Goal: Task Accomplishment & Management: Manage account settings

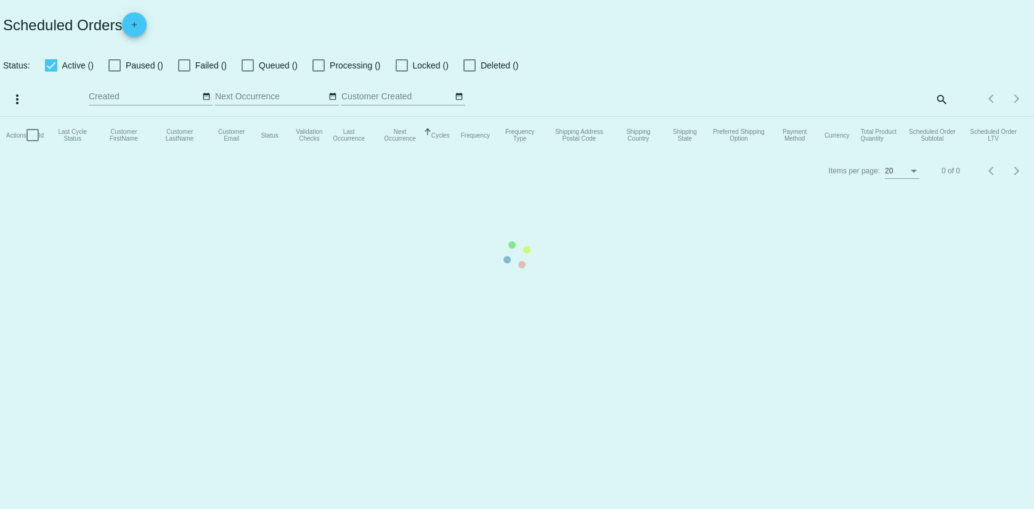
checkbox input "false"
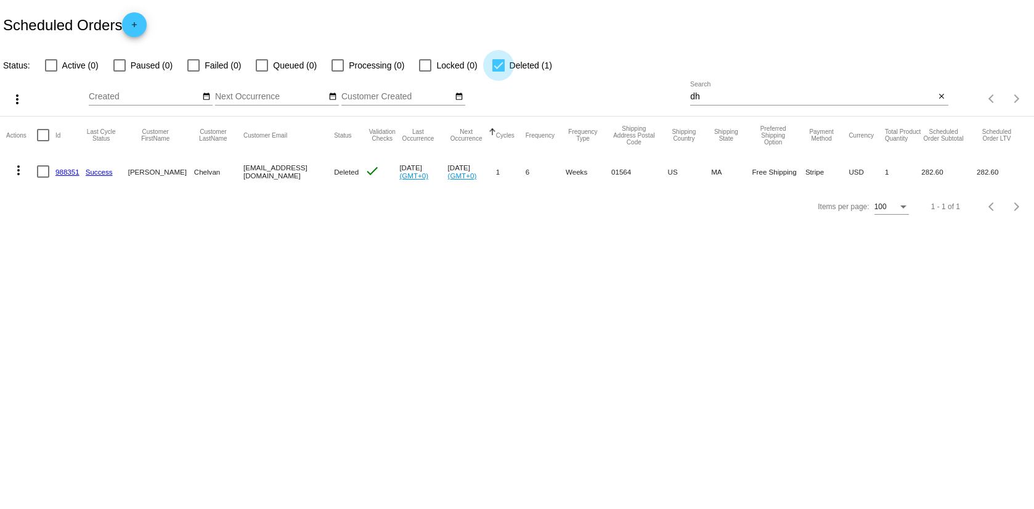
click at [497, 67] on label "Deleted (1)" at bounding box center [523, 65] width 60 height 15
click at [498, 72] on input "Deleted (1)" at bounding box center [498, 72] width 1 height 1
checkbox input "false"
click at [49, 67] on div at bounding box center [51, 65] width 12 height 12
click at [51, 72] on input "Active (0)" at bounding box center [51, 72] width 1 height 1
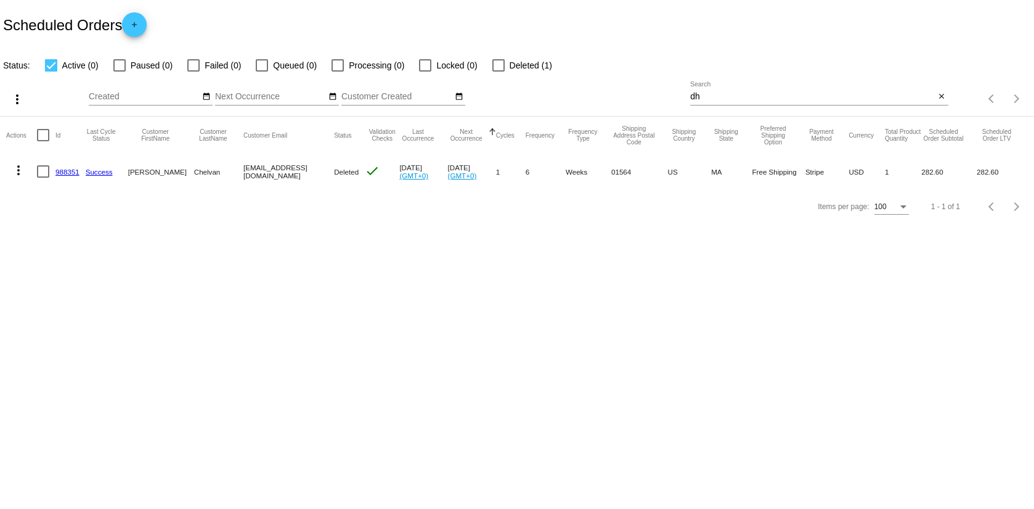
click at [49, 67] on div at bounding box center [51, 65] width 12 height 12
click at [51, 72] on input "Active (0)" at bounding box center [51, 72] width 1 height 1
click at [730, 103] on div "dh Search" at bounding box center [812, 93] width 245 height 24
click at [728, 99] on input "dh" at bounding box center [812, 97] width 245 height 10
click at [722, 99] on input "dh" at bounding box center [812, 97] width 245 height 10
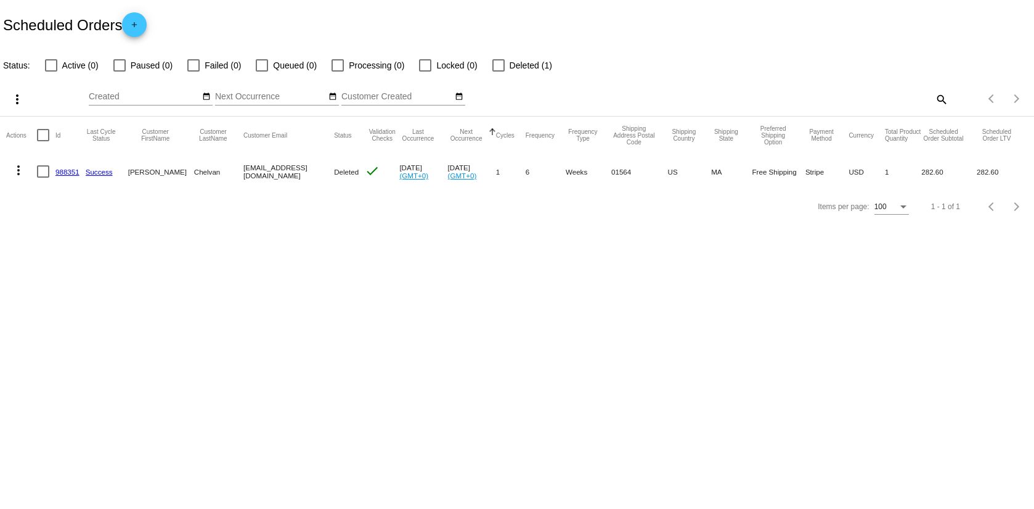
click at [616, 240] on body "Scheduled Orders add Status: Active (0) Paused (0) Failed (0) Queued (0) Proces…" at bounding box center [517, 254] width 1034 height 509
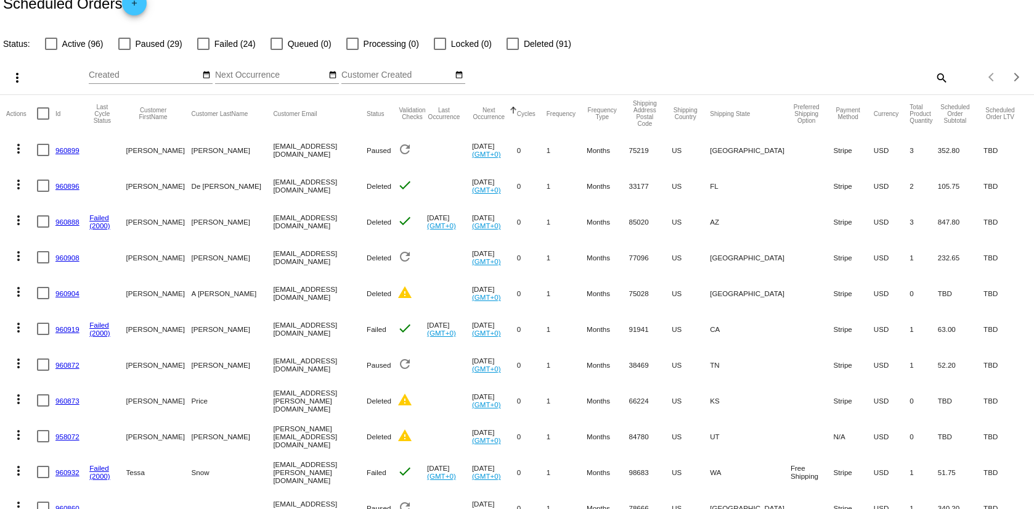
scroll to position [98, 0]
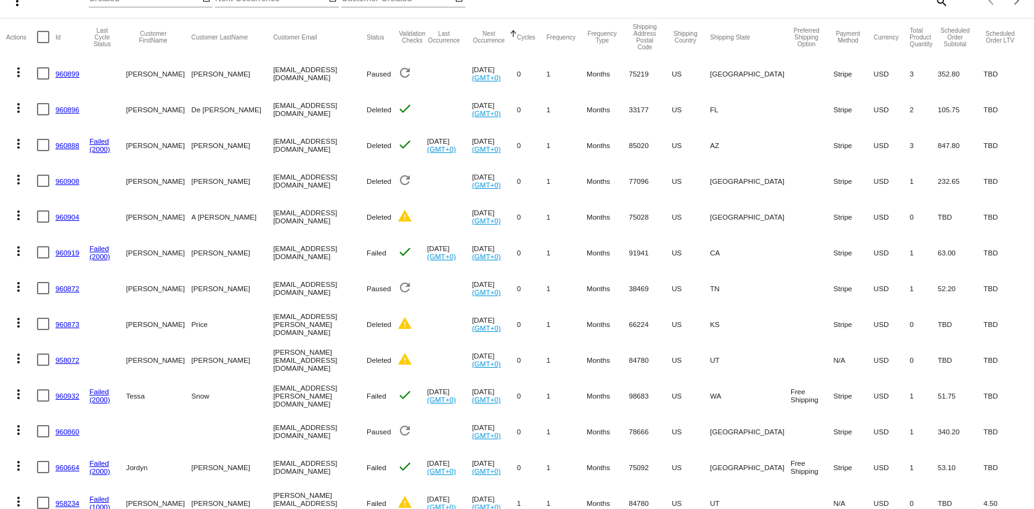
drag, startPoint x: 235, startPoint y: 161, endPoint x: 240, endPoint y: 157, distance: 6.6
click at [273, 157] on mat-cell "[EMAIL_ADDRESS][DOMAIN_NAME]" at bounding box center [320, 145] width 94 height 36
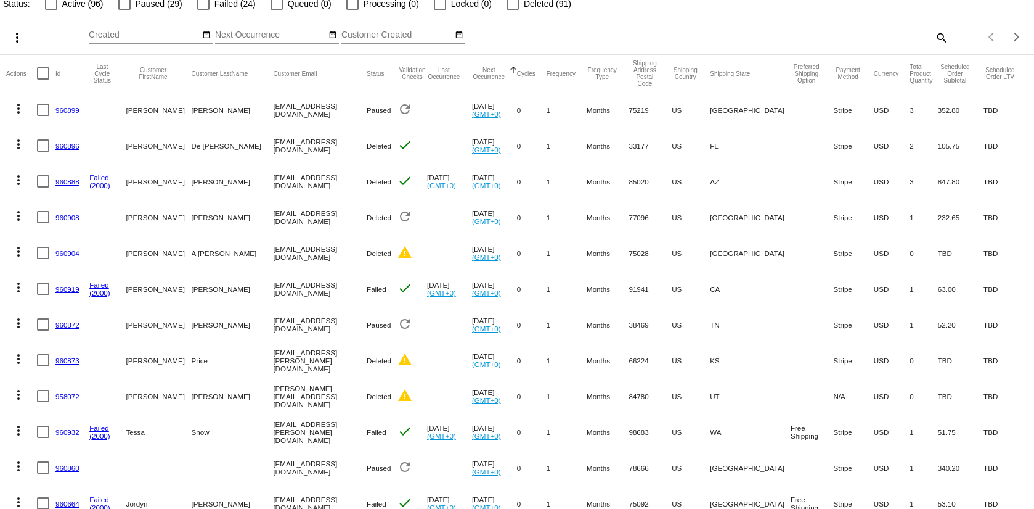
scroll to position [59, 0]
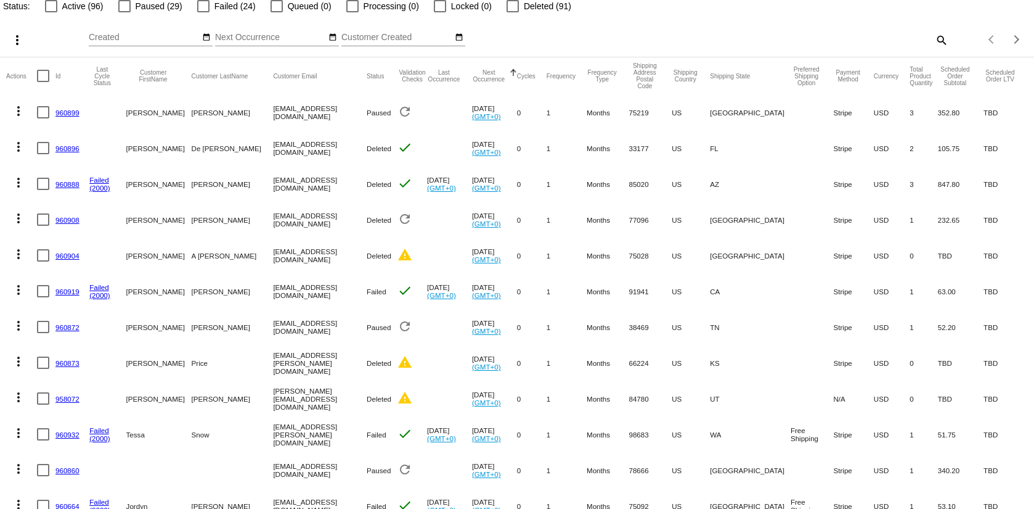
click at [510, 70] on div at bounding box center [512, 72] width 4 height 4
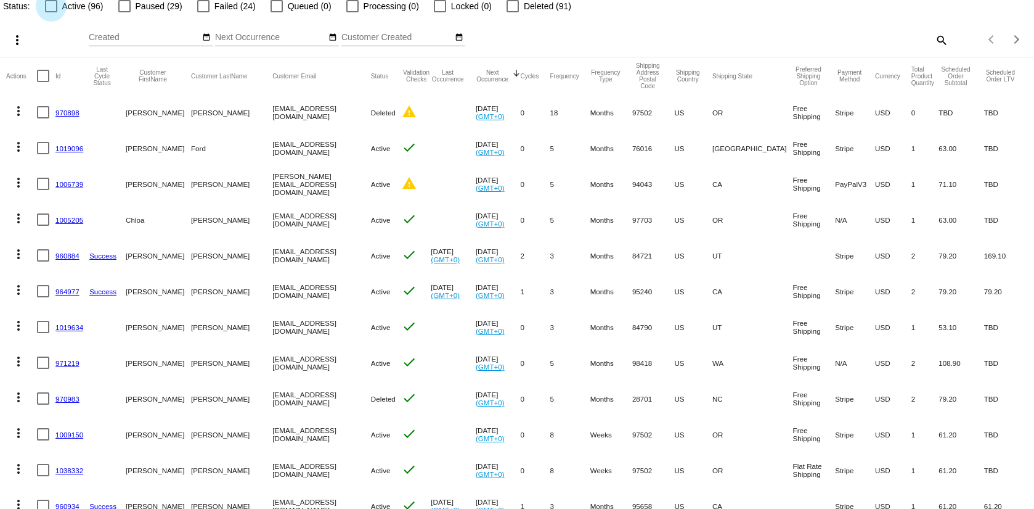
click at [54, 4] on div at bounding box center [51, 6] width 12 height 12
click at [51, 12] on input "Active (96)" at bounding box center [51, 12] width 1 height 1
checkbox input "true"
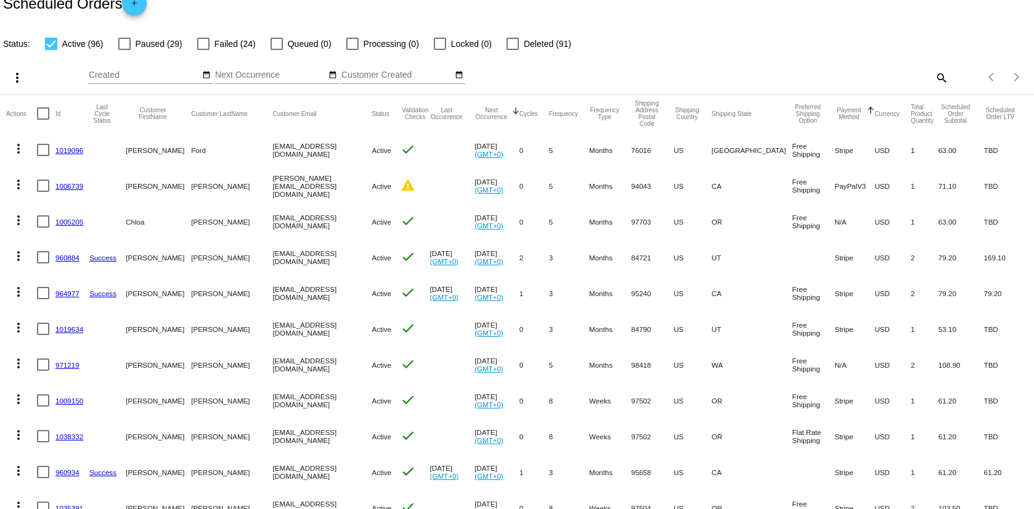
scroll to position [0, 0]
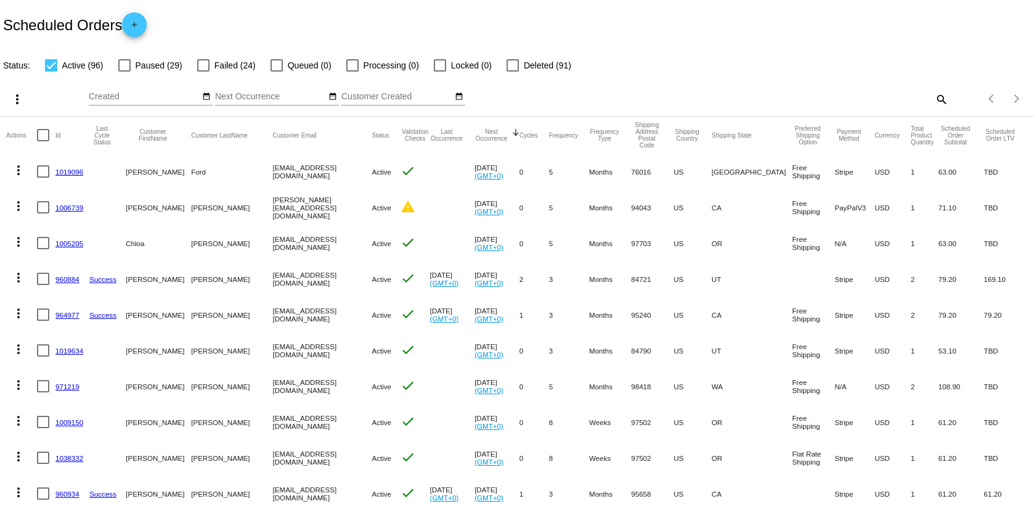
click at [909, 100] on div "search" at bounding box center [819, 98] width 258 height 19
click at [917, 99] on div "search" at bounding box center [819, 98] width 258 height 19
click at [949, 104] on div "Items per page: 100 1 - 96 of 96" at bounding box center [992, 98] width 86 height 35
click at [939, 99] on mat-icon "search" at bounding box center [941, 98] width 15 height 19
drag, startPoint x: 764, startPoint y: 107, endPoint x: 754, endPoint y: 99, distance: 12.2
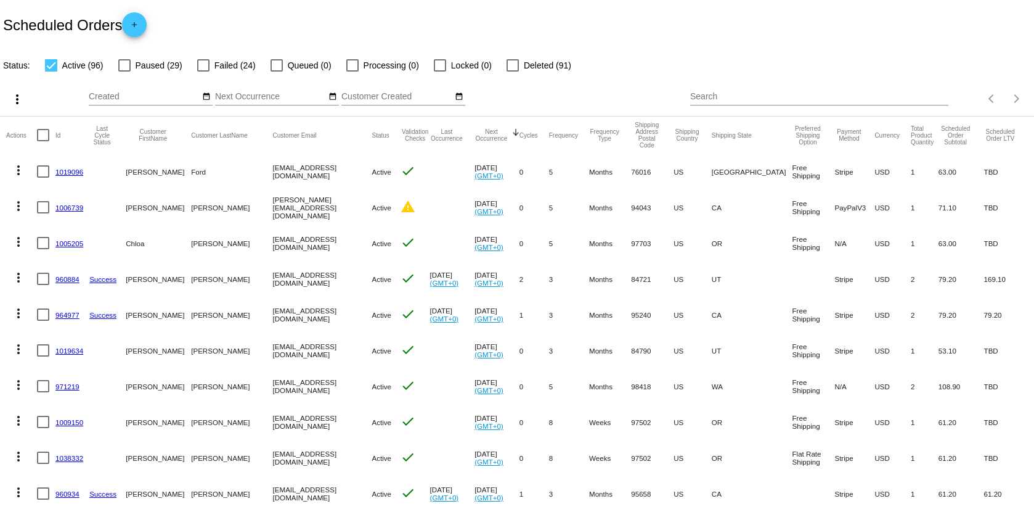
click at [762, 105] on div "Search" at bounding box center [819, 98] width 258 height 35
click at [754, 99] on input "Search" at bounding box center [819, 97] width 258 height 10
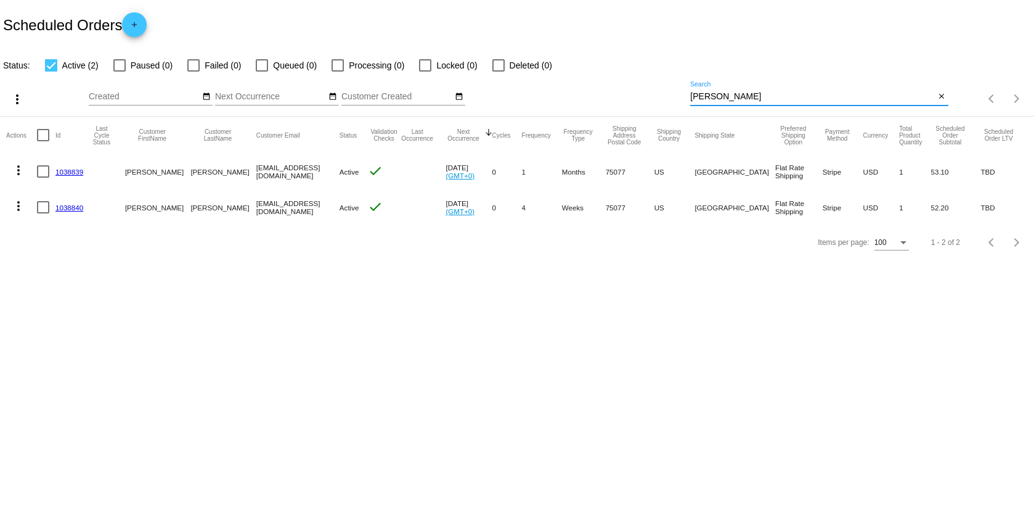
type input "[PERSON_NAME]"
click at [43, 173] on div at bounding box center [43, 171] width 12 height 12
click at [43, 178] on input "checkbox" at bounding box center [43, 178] width 1 height 1
checkbox input "true"
click at [44, 202] on div at bounding box center [43, 207] width 12 height 12
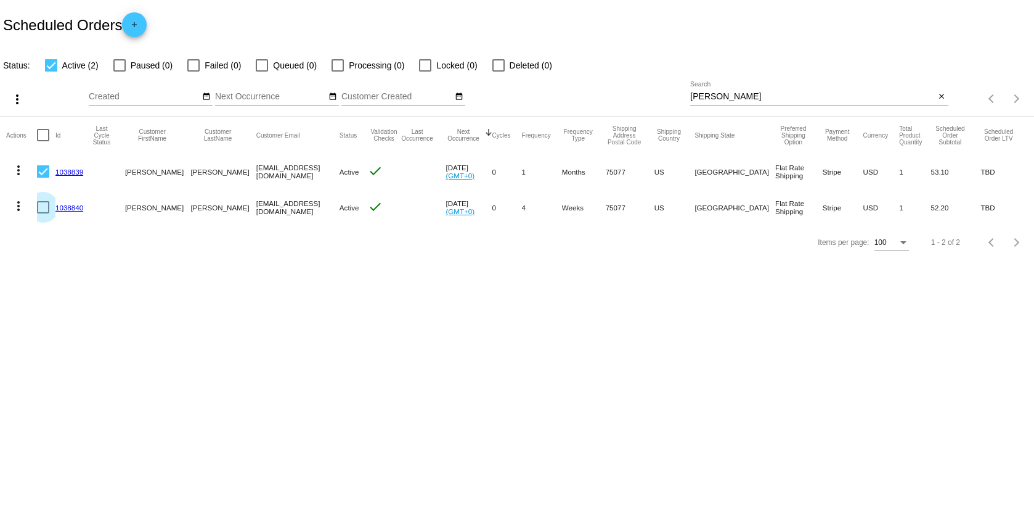
click at [43, 213] on input "checkbox" at bounding box center [43, 213] width 1 height 1
checkbox input "true"
click at [942, 96] on mat-icon "close" at bounding box center [942, 97] width 9 height 10
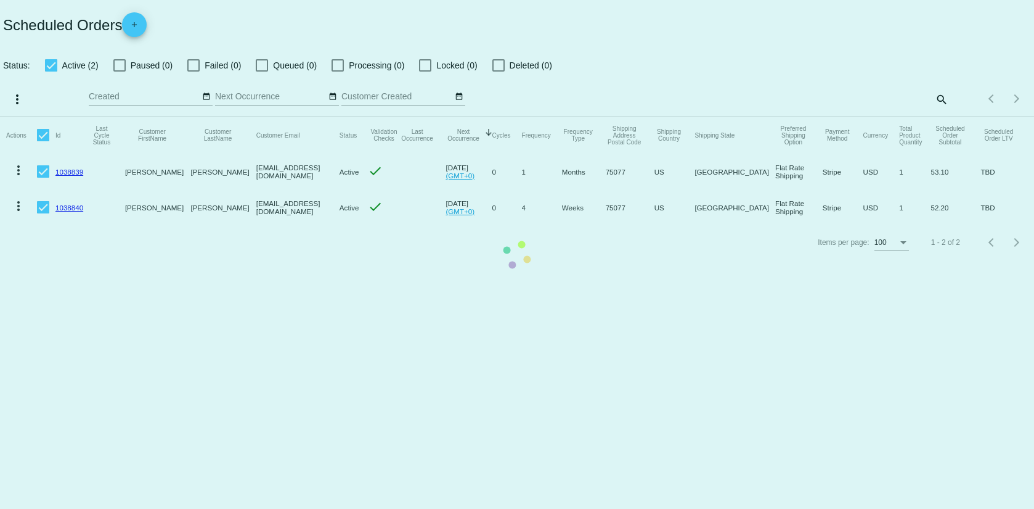
click at [10, 116] on mat-table "Actions Id Last Cycle Status Customer FirstName Customer LastName Customer Emai…" at bounding box center [517, 170] width 1034 height 108
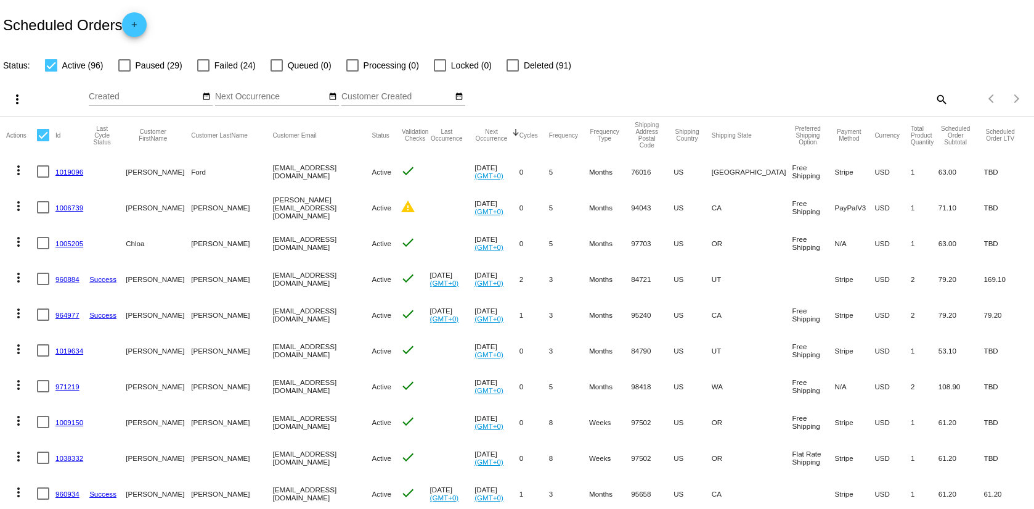
click at [16, 102] on mat-icon "more_vert" at bounding box center [17, 99] width 15 height 15
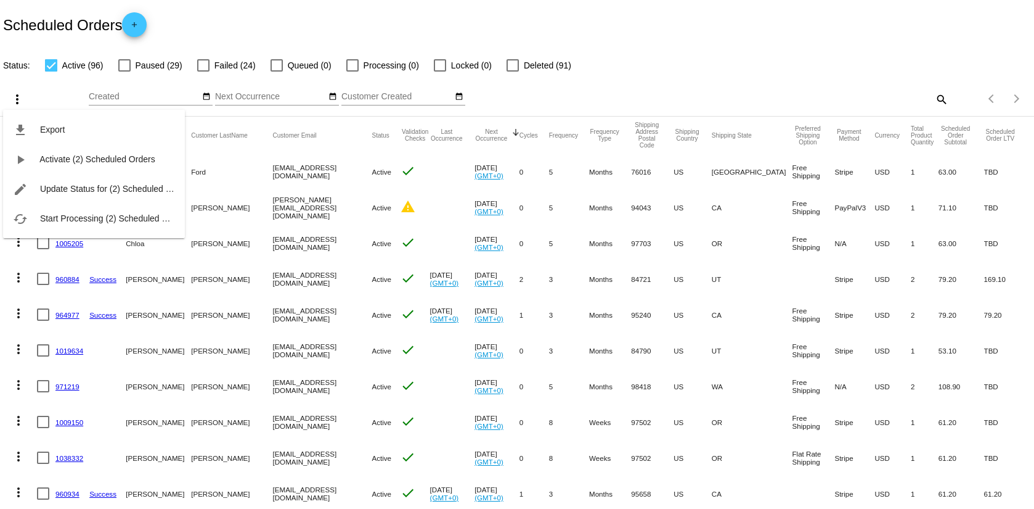
click at [16, 102] on div "file_download Export play_arrow Activate (2) Scheduled Orders edit Update Statu…" at bounding box center [94, 162] width 182 height 152
click at [748, 72] on div at bounding box center [517, 254] width 1034 height 509
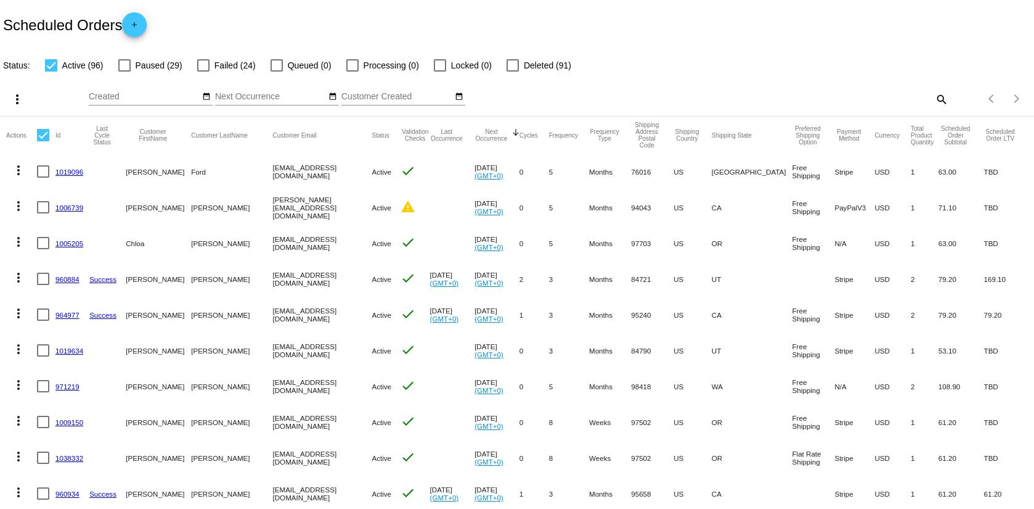
click at [938, 96] on mat-icon "search" at bounding box center [941, 98] width 15 height 19
click at [854, 99] on input "Search" at bounding box center [819, 97] width 258 height 10
type input "l"
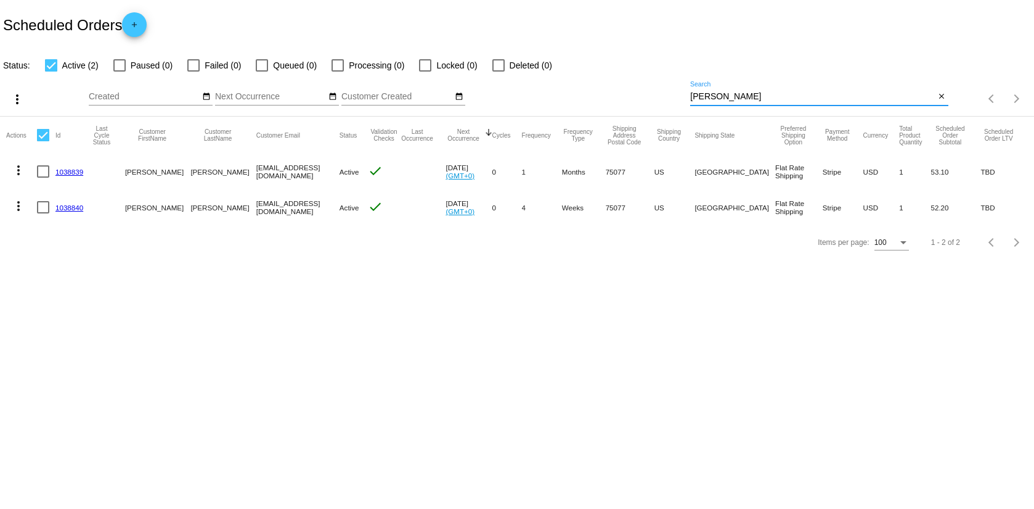
type input "[PERSON_NAME]"
click at [34, 171] on mat-cell "more_vert" at bounding box center [21, 171] width 31 height 36
click at [50, 174] on mat-cell at bounding box center [46, 171] width 18 height 36
click at [45, 177] on mat-cell at bounding box center [46, 171] width 18 height 36
click at [47, 170] on div at bounding box center [43, 171] width 12 height 12
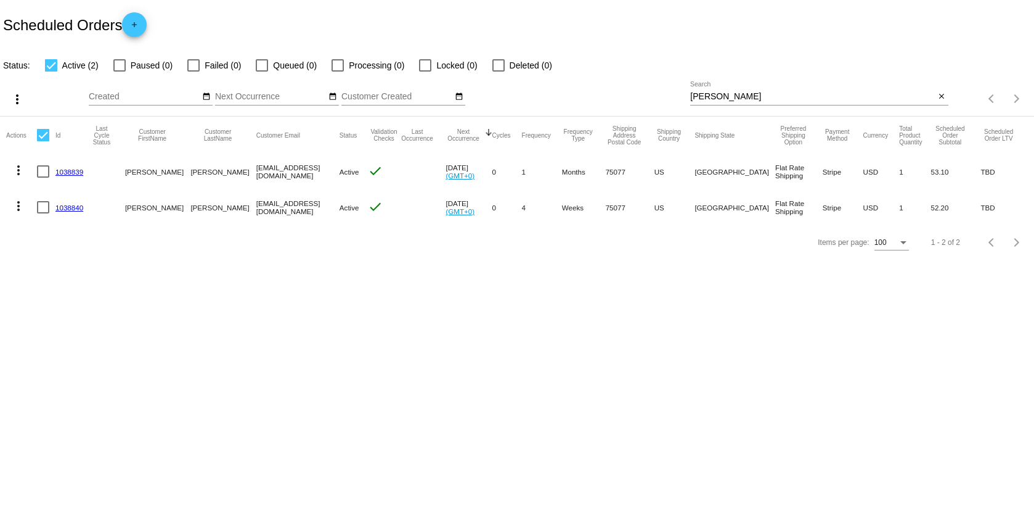
click at [43, 178] on input "checkbox" at bounding box center [43, 178] width 1 height 1
checkbox input "true"
checkbox input "false"
click at [41, 208] on div at bounding box center [43, 207] width 12 height 12
click at [43, 213] on input "checkbox" at bounding box center [43, 213] width 1 height 1
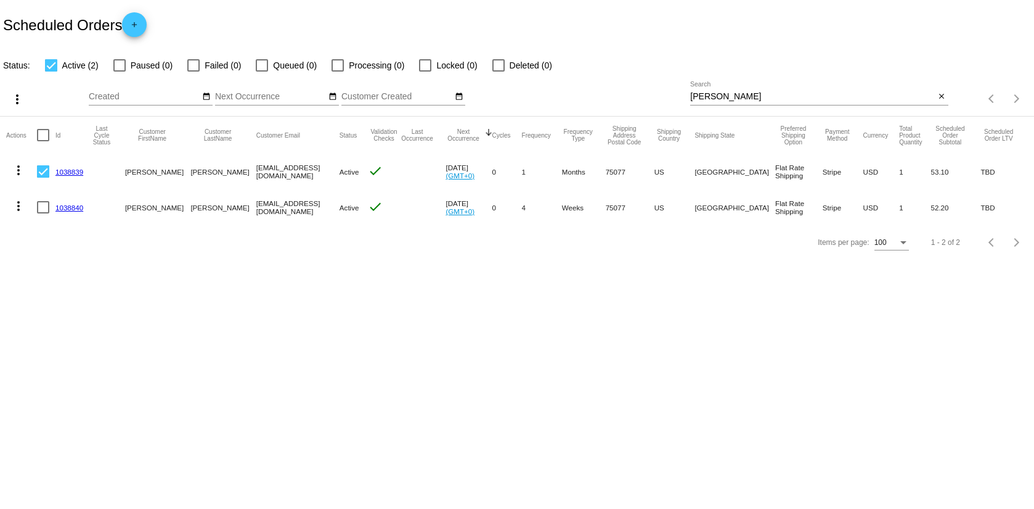
checkbox input "true"
click at [22, 163] on mat-icon "more_vert" at bounding box center [18, 170] width 15 height 15
click at [22, 161] on div "info View Event Logs history View Cycles History cached Process Now edit View /…" at bounding box center [67, 246] width 123 height 181
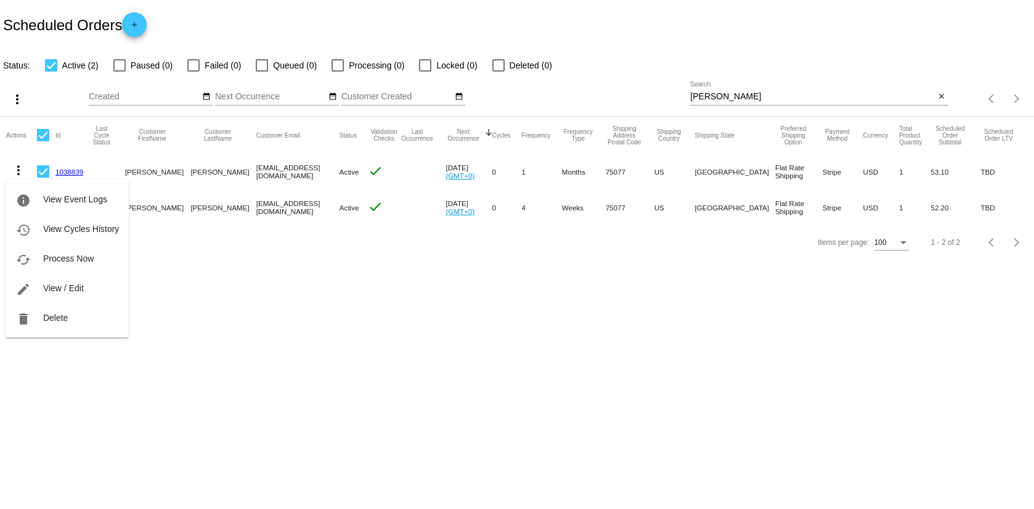
click at [18, 163] on div "info View Event Logs history View Cycles History cached Process Now edit View /…" at bounding box center [67, 246] width 123 height 181
click at [221, 293] on div at bounding box center [517, 254] width 1034 height 509
click at [262, 260] on div "Items per page: 100 1 - 2 of 2" at bounding box center [517, 242] width 1034 height 35
click at [18, 177] on button "more_vert" at bounding box center [18, 169] width 25 height 25
click at [360, 238] on div at bounding box center [517, 254] width 1034 height 509
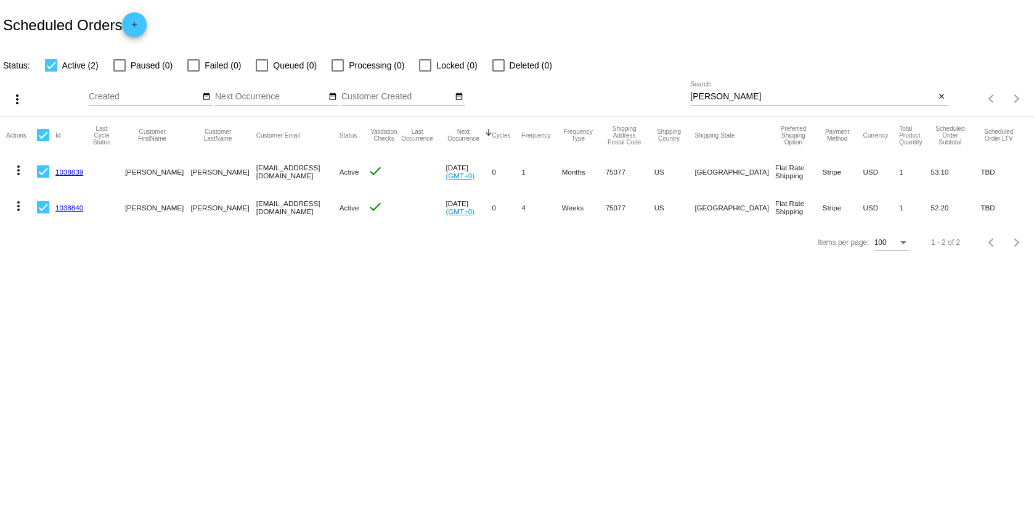
click at [67, 206] on link "1038840" at bounding box center [69, 207] width 28 height 8
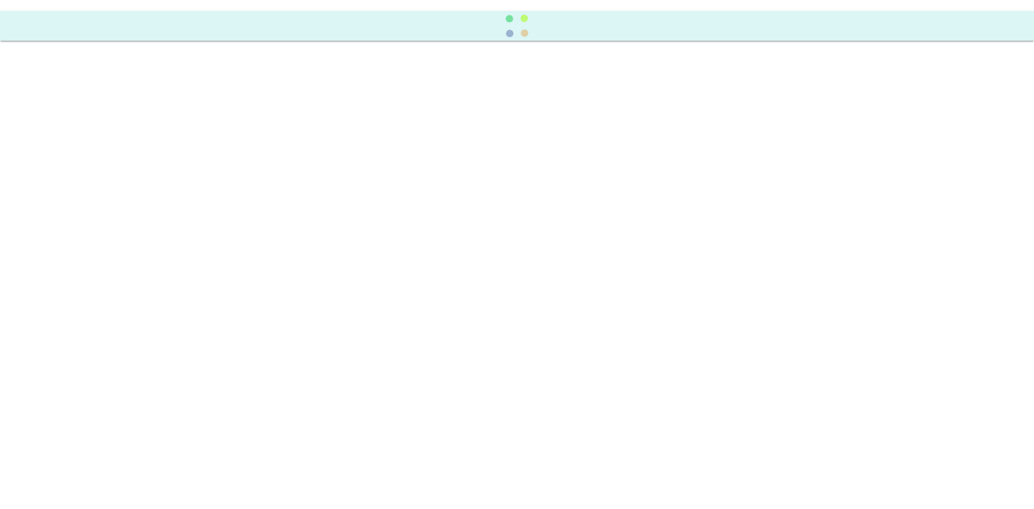
click at [67, 206] on body at bounding box center [517, 254] width 1034 height 509
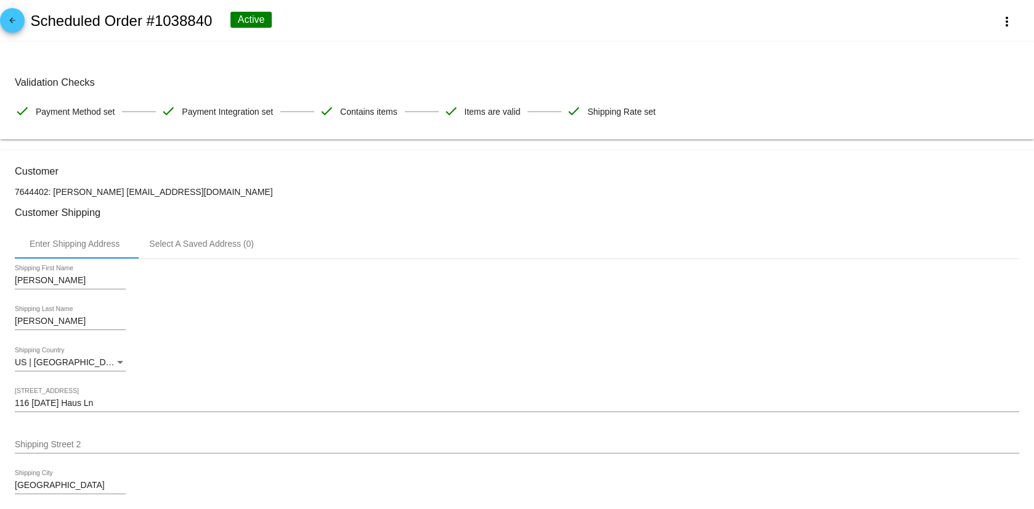
click at [301, 380] on div "US | [GEOGRAPHIC_DATA] Shipping Country" at bounding box center [517, 364] width 1005 height 35
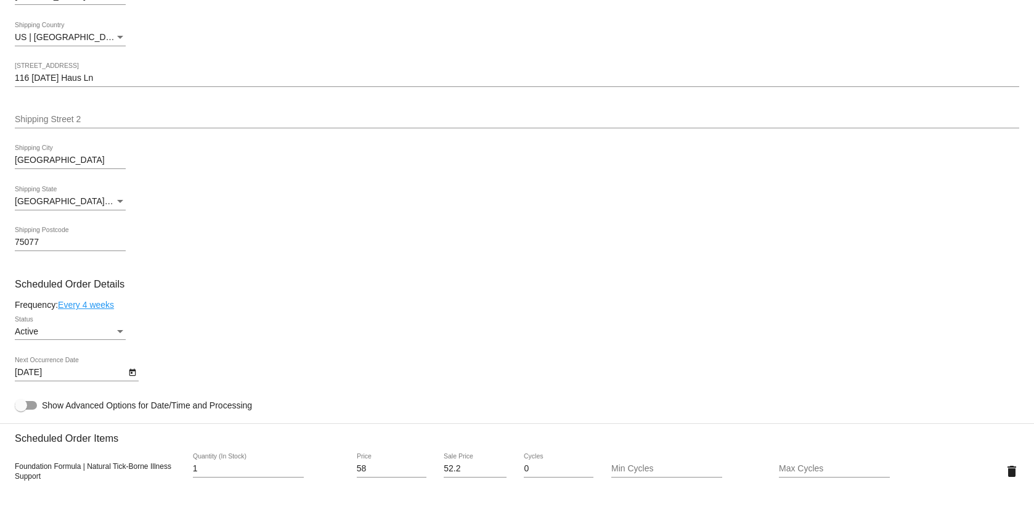
scroll to position [326, 0]
click at [77, 303] on link "Every 4 weeks" at bounding box center [86, 303] width 56 height 10
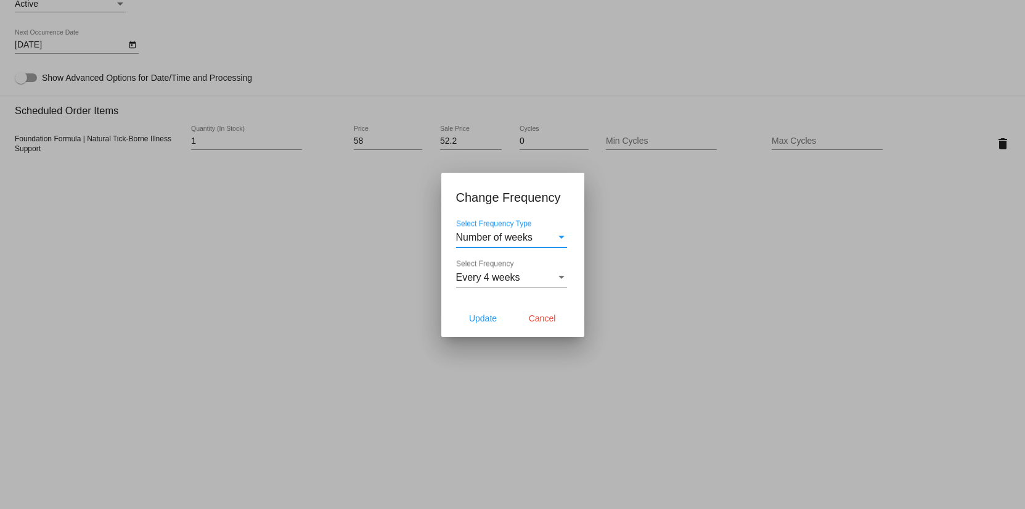
click at [510, 234] on span "Number of weeks" at bounding box center [494, 237] width 77 height 10
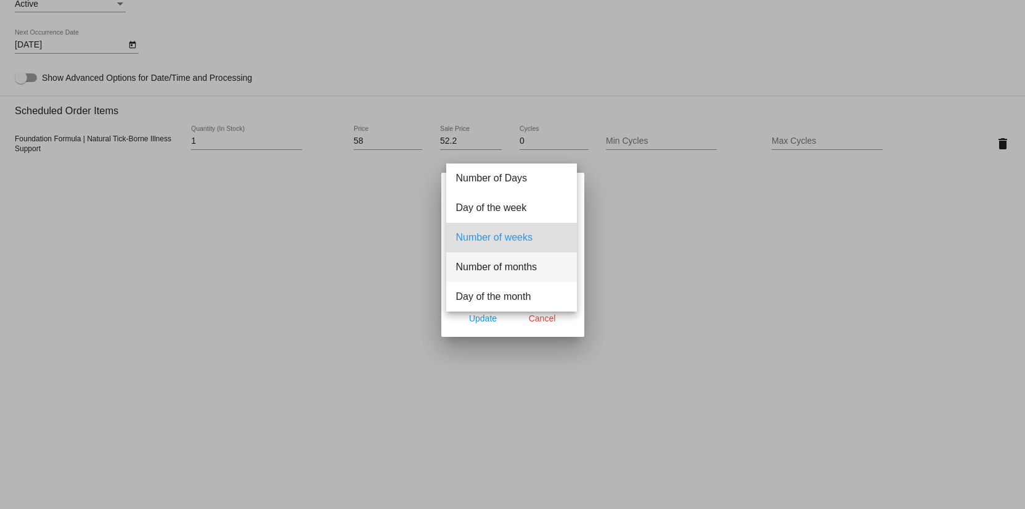
click at [507, 265] on span "Number of months" at bounding box center [511, 267] width 111 height 30
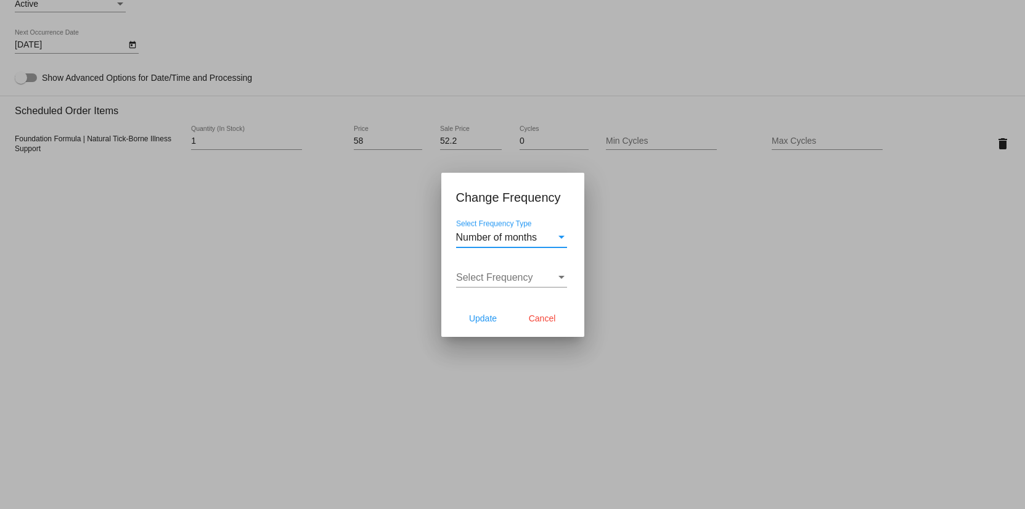
click at [493, 277] on span "Select Frequency" at bounding box center [494, 277] width 77 height 10
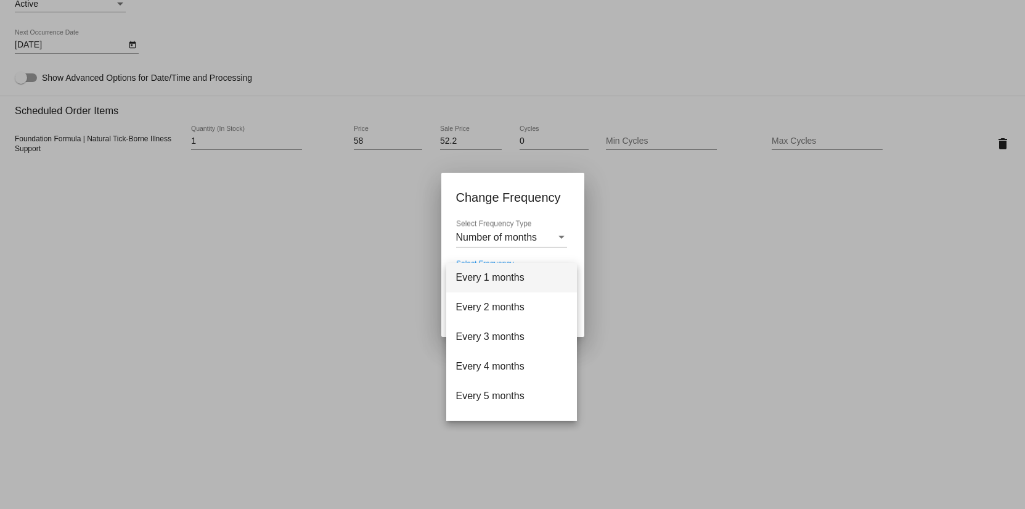
click at [482, 276] on span "Every 1 months" at bounding box center [511, 278] width 111 height 30
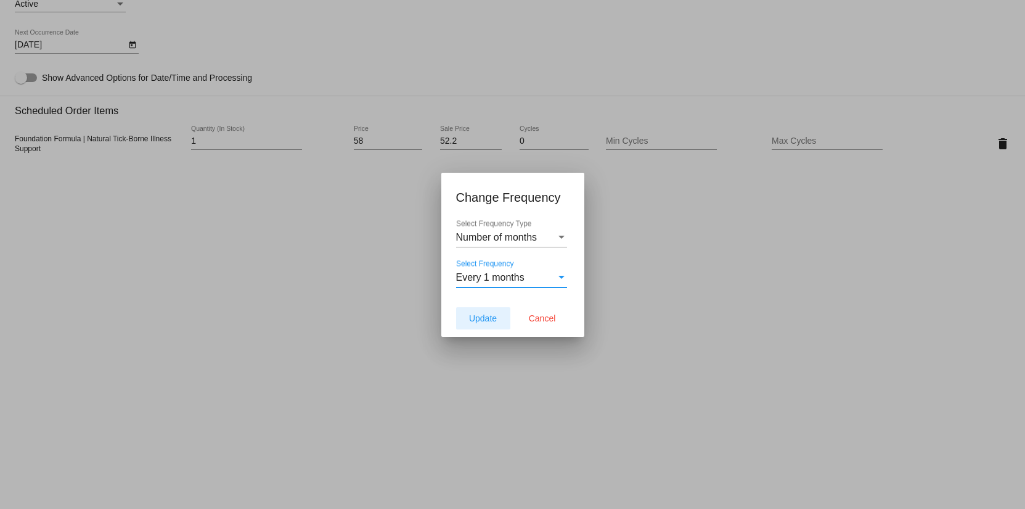
click at [489, 316] on span "Update" at bounding box center [483, 318] width 28 height 10
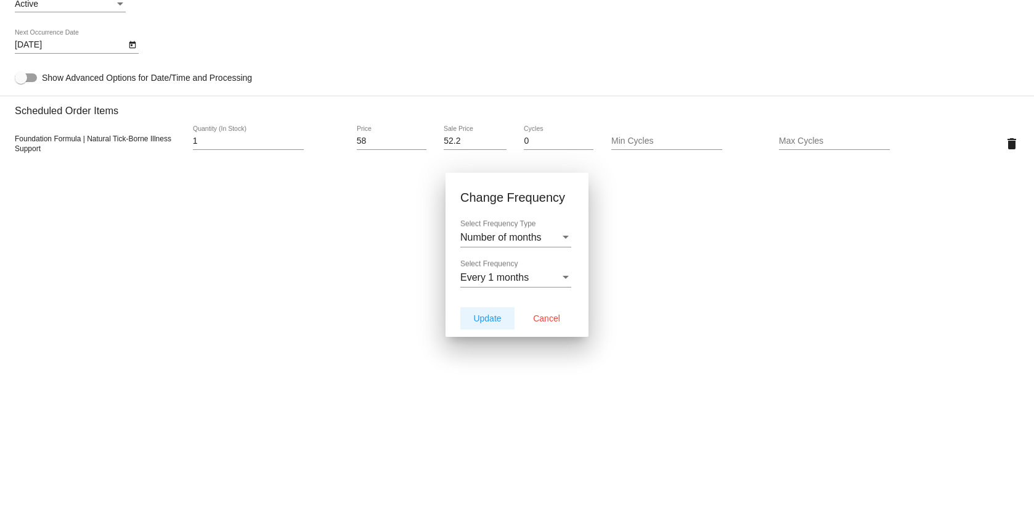
type input "[DATE]"
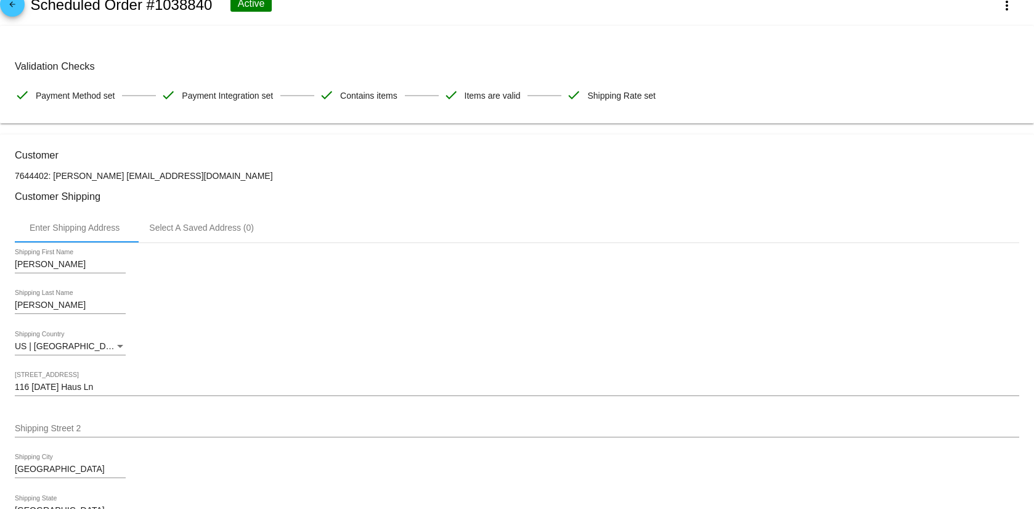
scroll to position [0, 0]
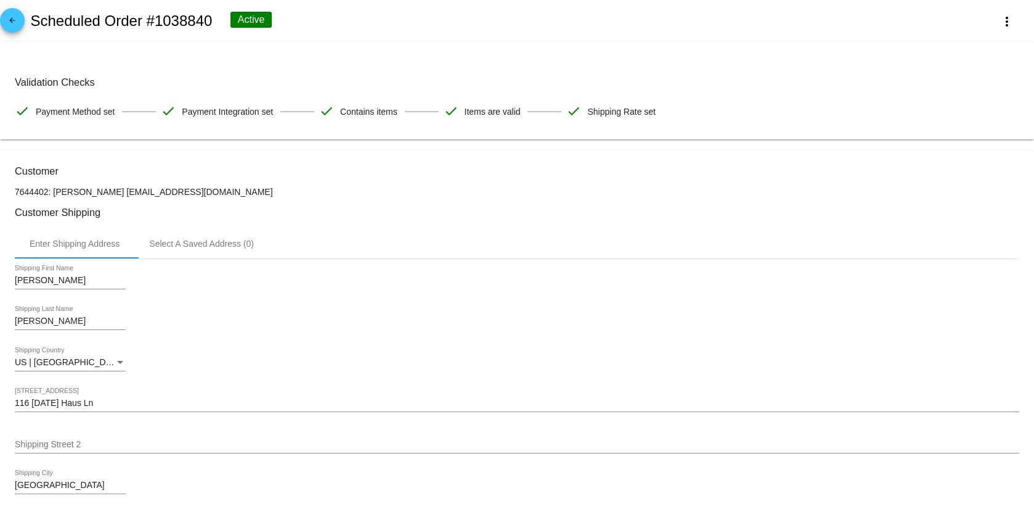
click at [18, 15] on span "arrow_back" at bounding box center [12, 23] width 15 height 30
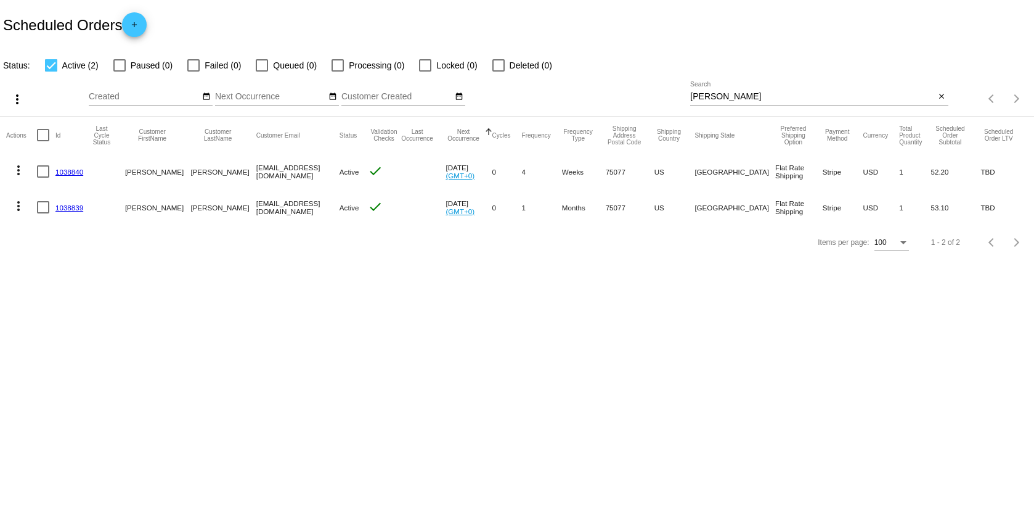
click at [67, 205] on link "1038839" at bounding box center [69, 207] width 28 height 8
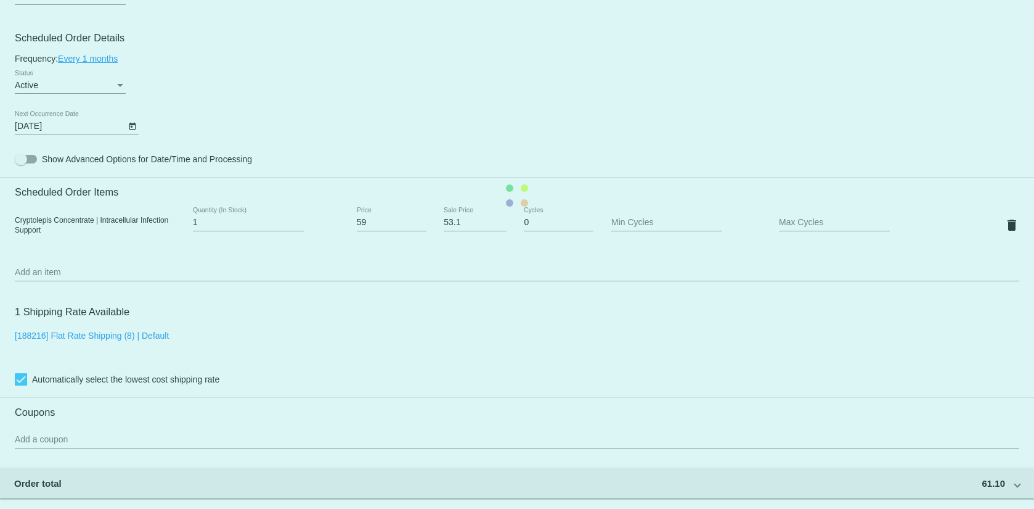
scroll to position [571, 0]
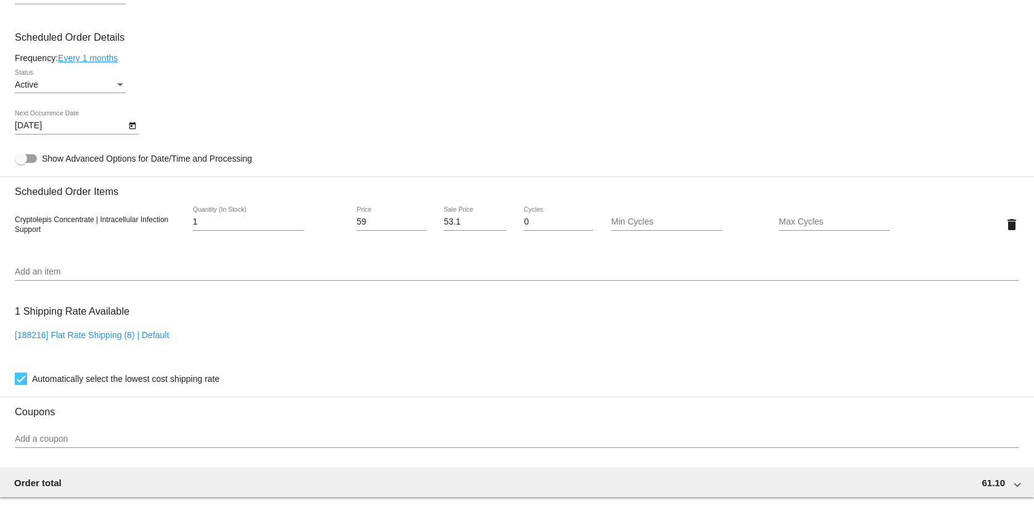
click at [27, 121] on body "arrow_back Scheduled Order #1038839 Active more_vert Validation Checks check Pa…" at bounding box center [517, 254] width 1034 height 509
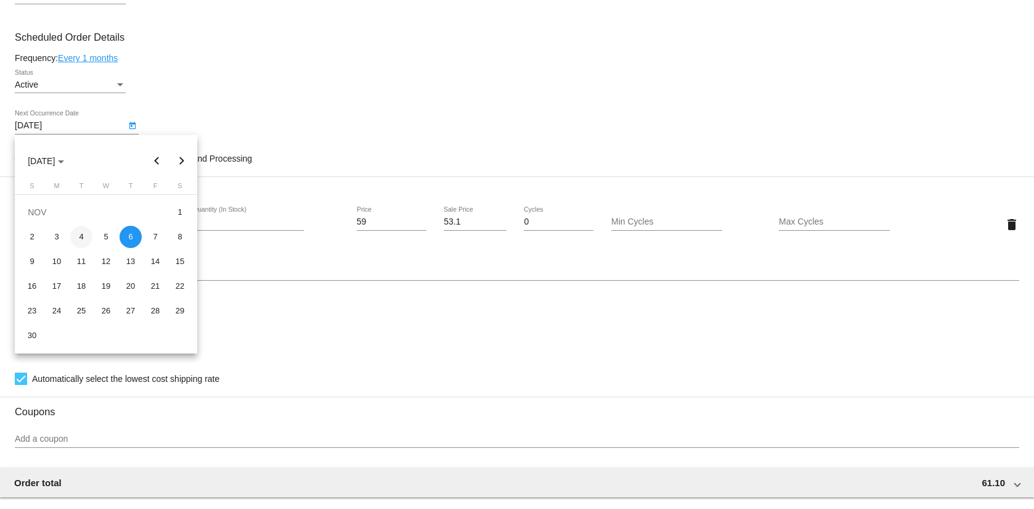
click at [84, 239] on div "4" at bounding box center [81, 237] width 22 height 22
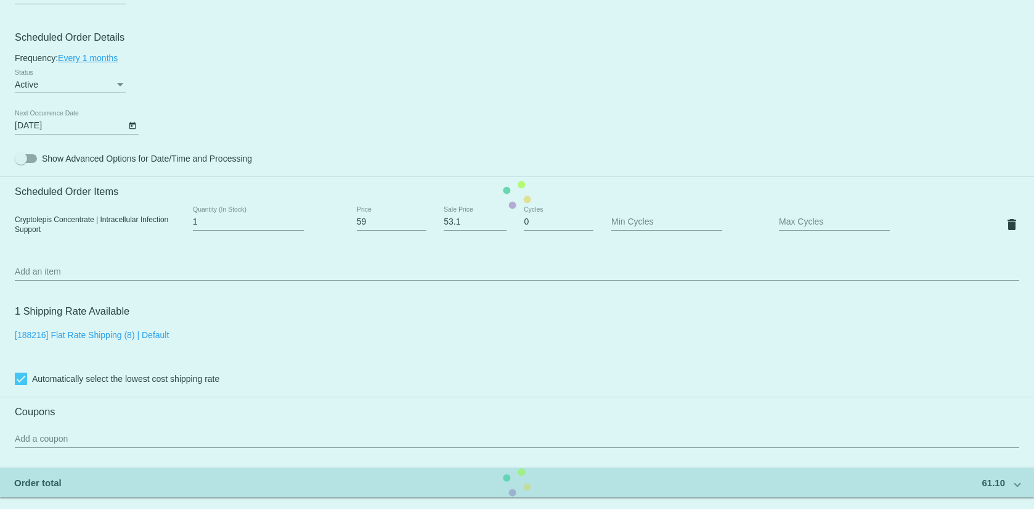
click at [88, 57] on mat-card "Customer 7644402: Jeanne M Kenny 5kennyj@gmail.com Customer Shipping Enter Ship…" at bounding box center [517, 195] width 1034 height 1233
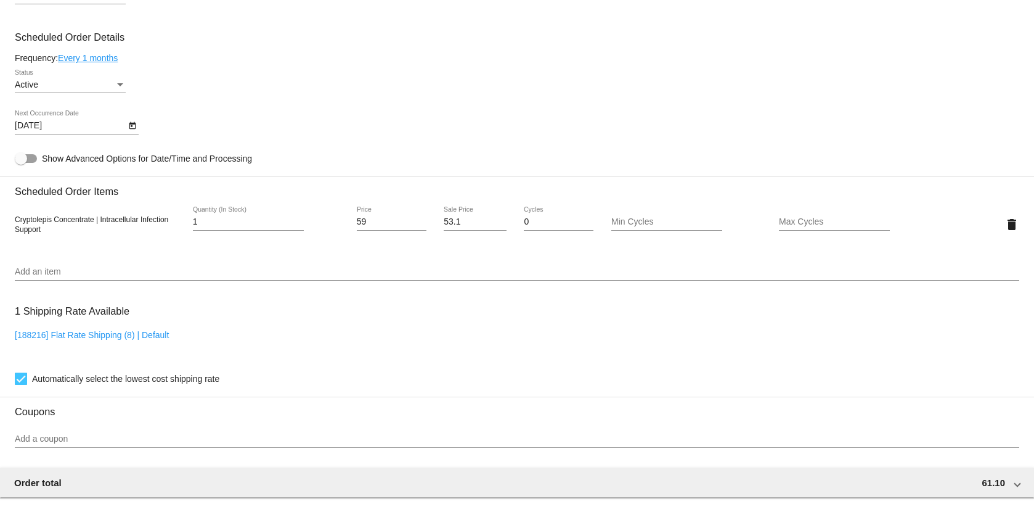
click at [88, 57] on link "Every 1 months" at bounding box center [88, 58] width 60 height 10
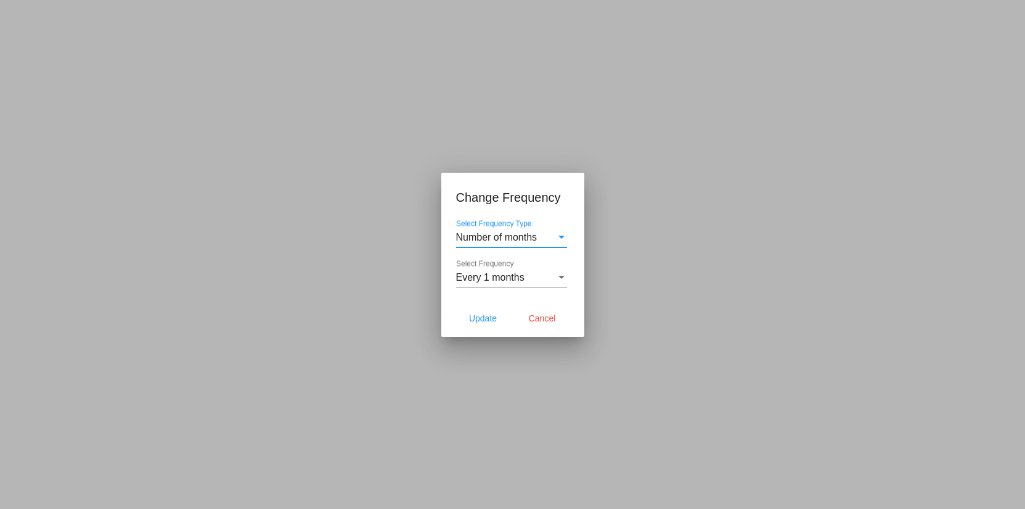
click at [546, 242] on div "Number of months" at bounding box center [506, 237] width 100 height 11
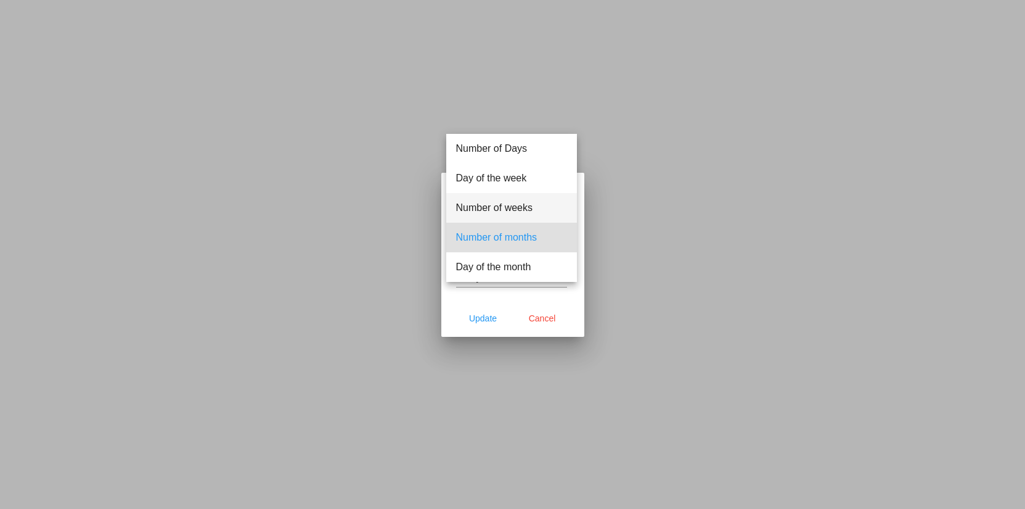
click at [525, 200] on span "Number of weeks" at bounding box center [511, 208] width 111 height 30
click at [525, 200] on h1 "Change Frequency" at bounding box center [512, 197] width 113 height 20
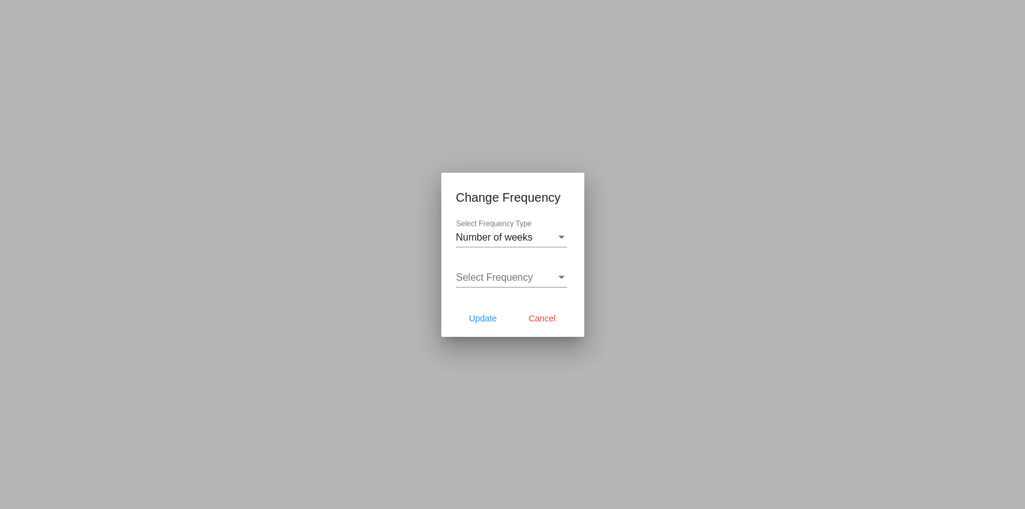
click at [494, 276] on span "Select Frequency" at bounding box center [494, 277] width 77 height 10
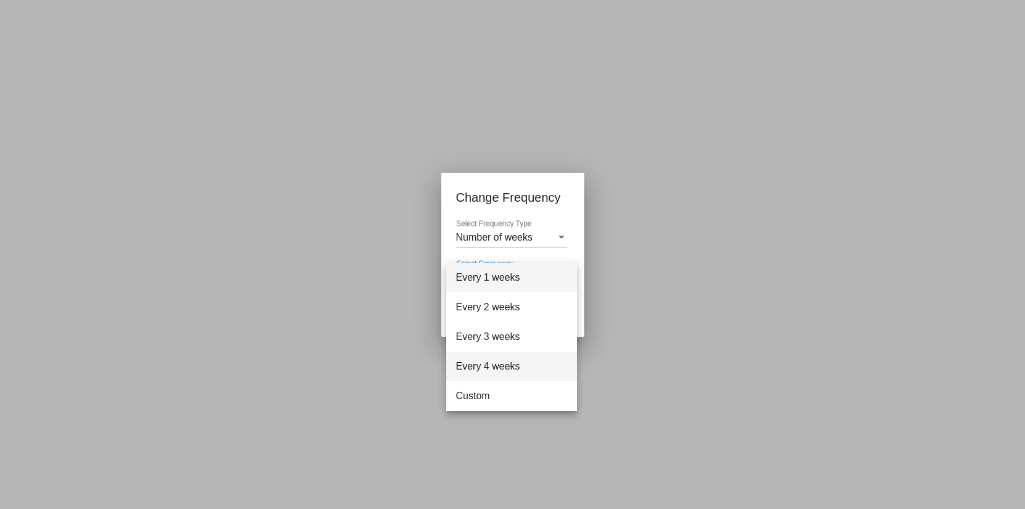
click at [476, 364] on span "Every 4 weeks" at bounding box center [511, 366] width 111 height 30
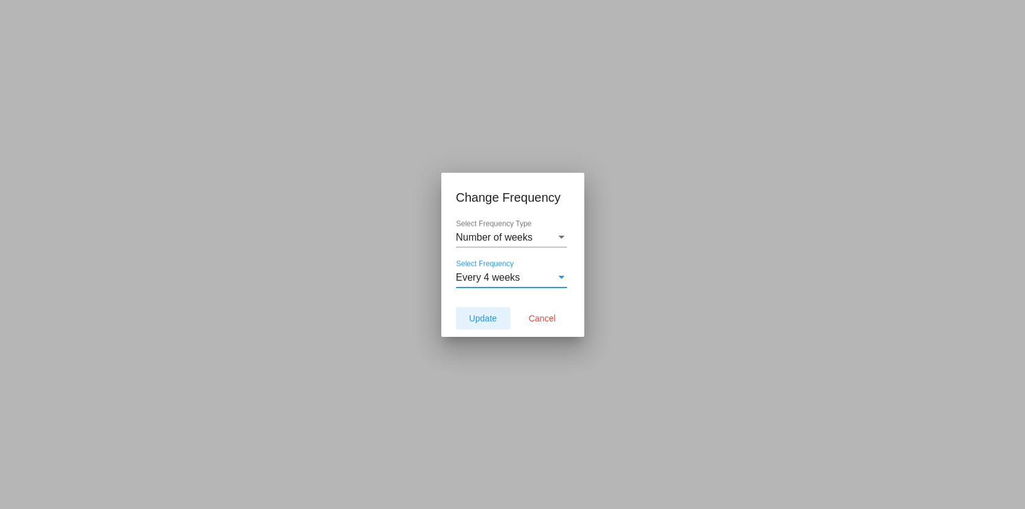
click at [484, 317] on span "Update" at bounding box center [483, 318] width 28 height 10
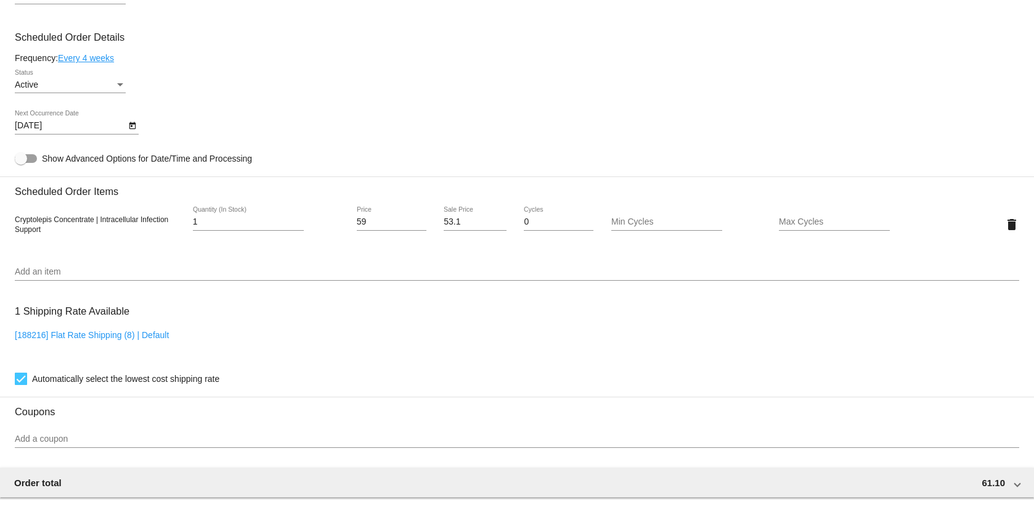
type input "[DATE]"
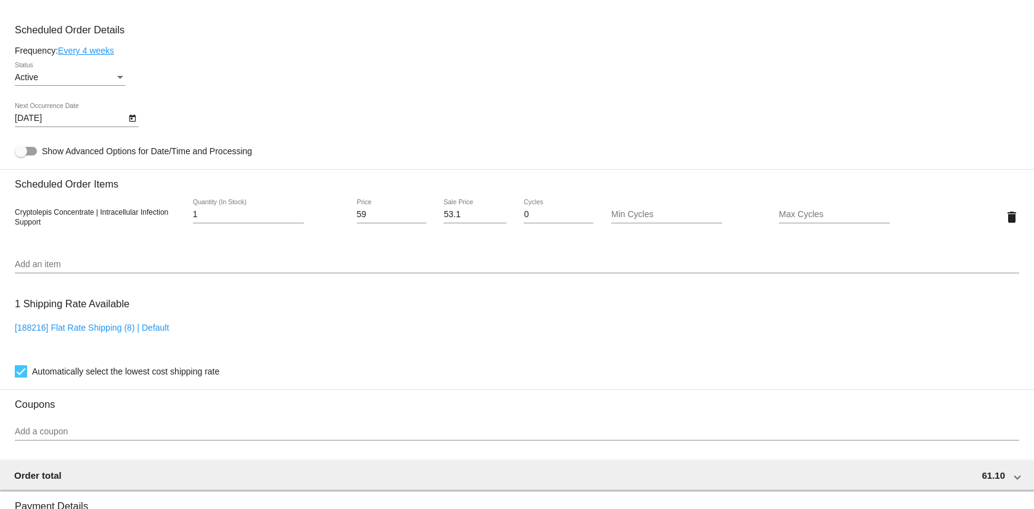
scroll to position [875, 0]
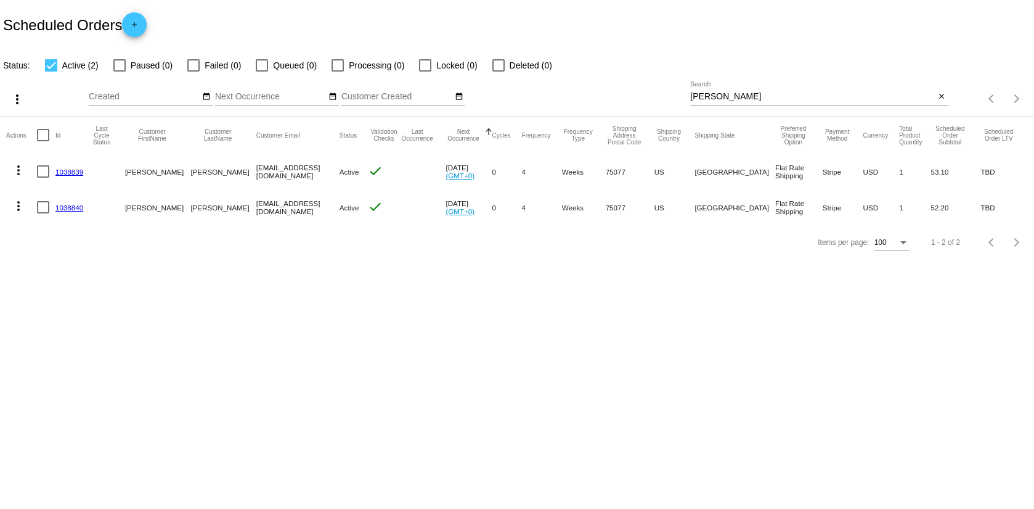
click at [75, 168] on link "1038839" at bounding box center [69, 172] width 28 height 8
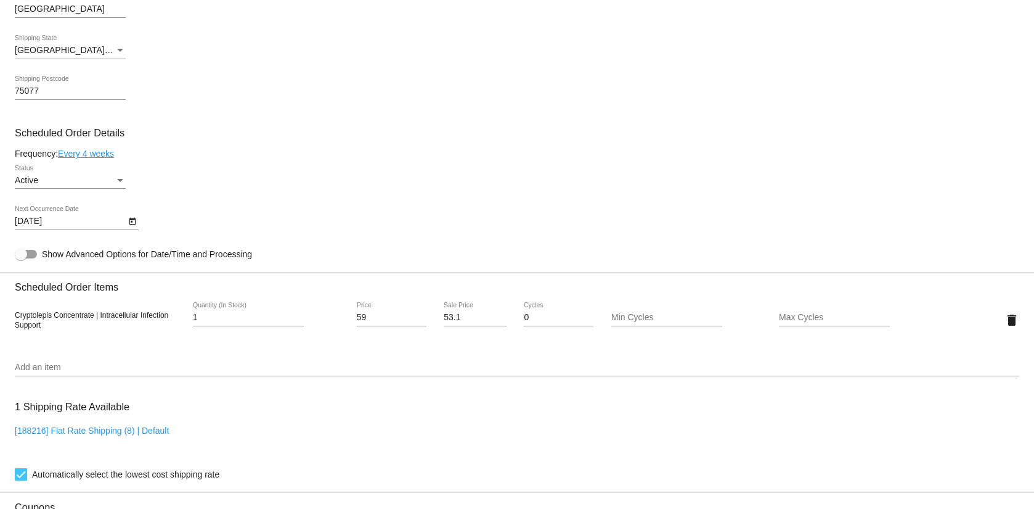
scroll to position [645, 0]
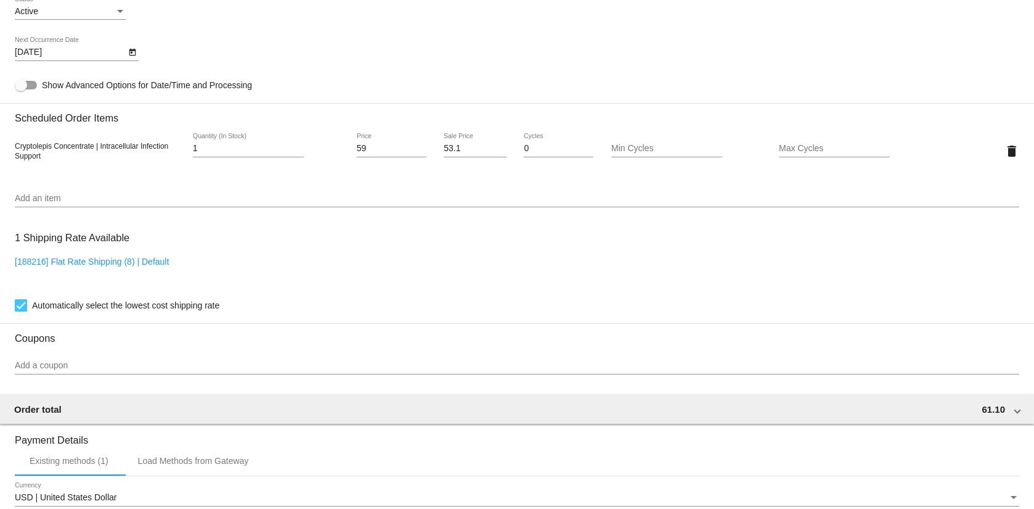
click at [47, 47] on div "11/3/2025 Next Occurrence Date" at bounding box center [70, 49] width 111 height 24
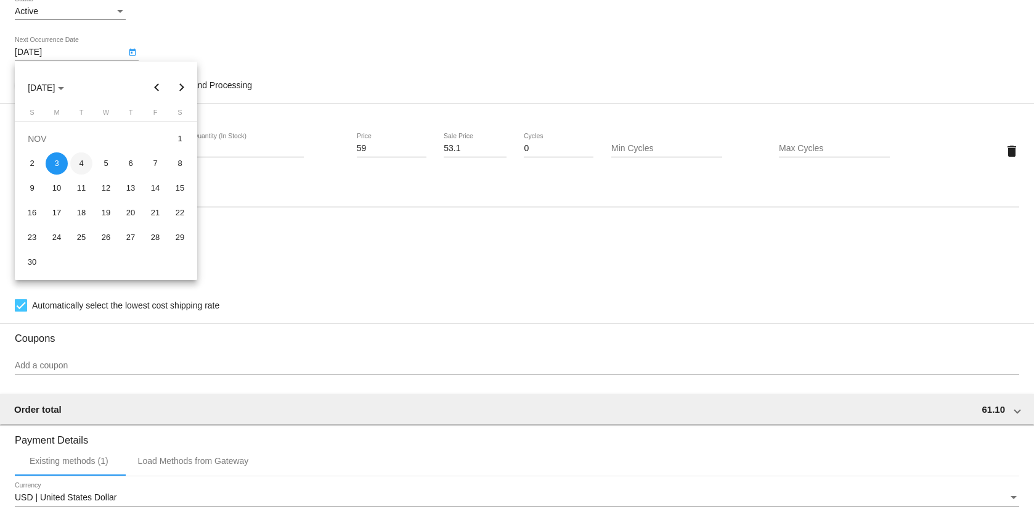
click at [75, 165] on div "4" at bounding box center [81, 163] width 22 height 22
type input "11/4/2025"
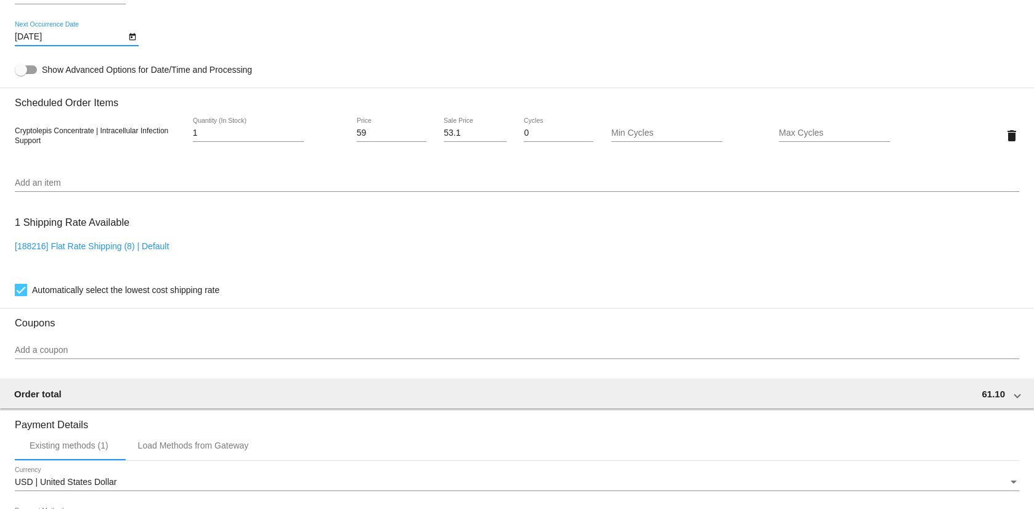
scroll to position [658, 0]
click at [67, 194] on div at bounding box center [517, 194] width 1005 height 1
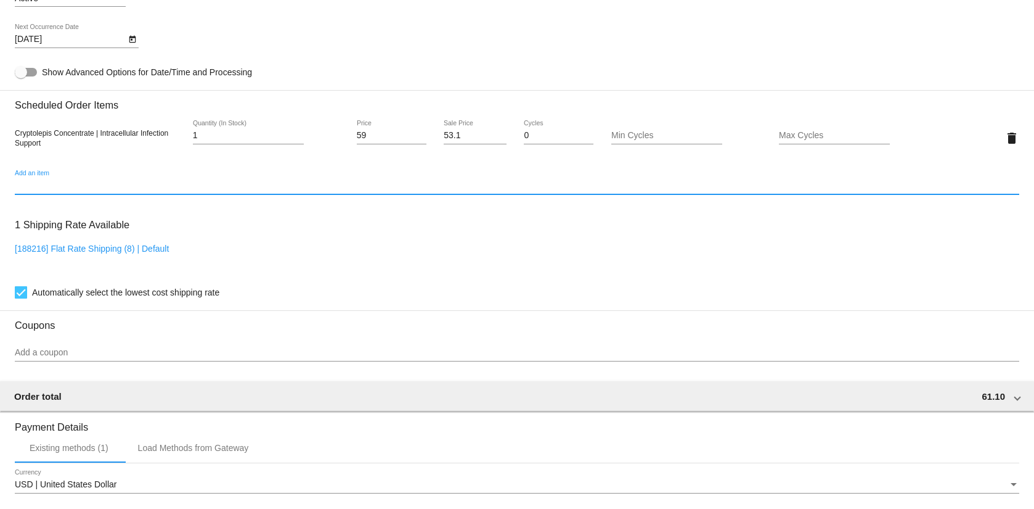
click at [64, 190] on input "Add an item" at bounding box center [517, 186] width 1005 height 10
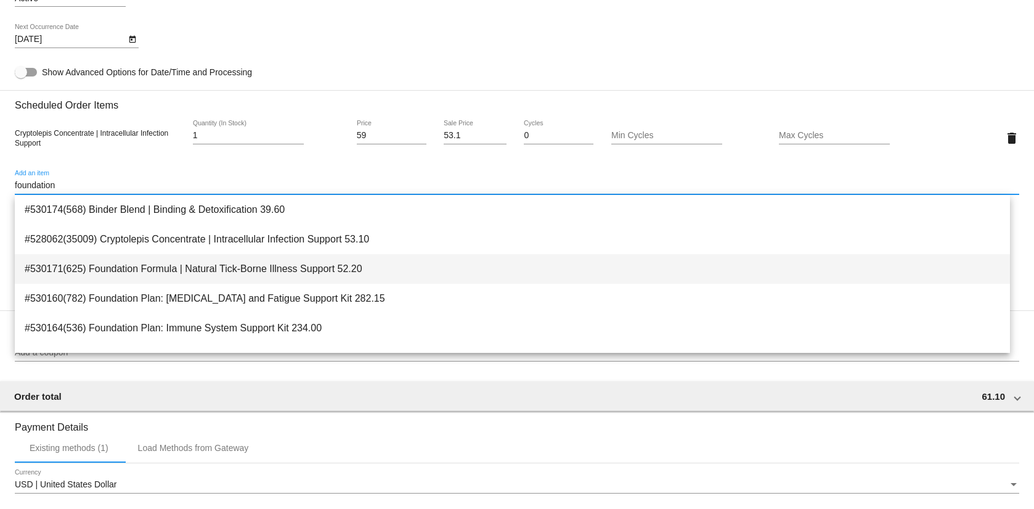
type input "foundation"
click at [150, 273] on span "#530171(625) Foundation Formula | Natural Tick-Borne Illness Support 52.20" at bounding box center [513, 269] width 976 height 30
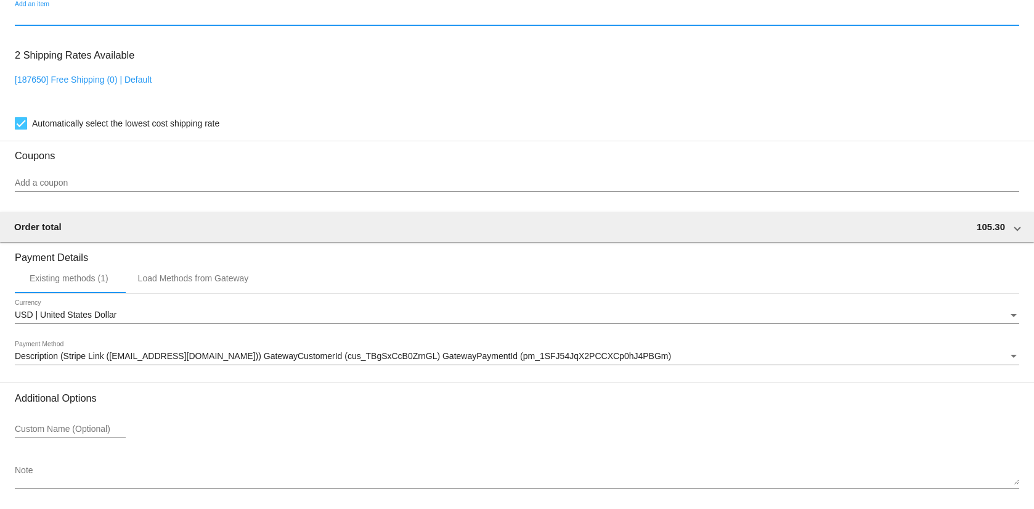
scroll to position [910, 0]
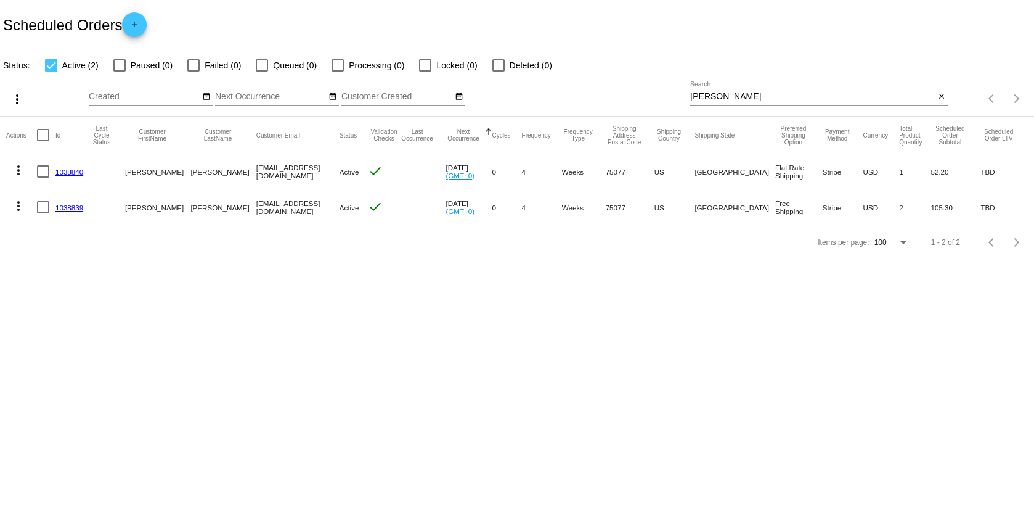
click at [37, 168] on div at bounding box center [43, 171] width 12 height 12
click at [43, 178] on input "checkbox" at bounding box center [43, 178] width 1 height 1
checkbox input "true"
click at [24, 168] on mat-icon "more_vert" at bounding box center [18, 170] width 15 height 15
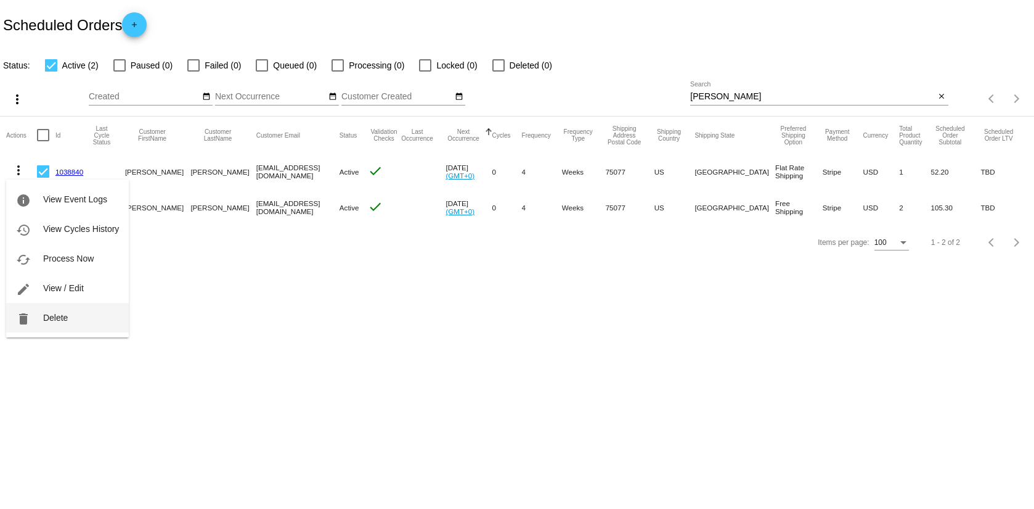
click at [45, 313] on span "Delete" at bounding box center [55, 318] width 25 height 10
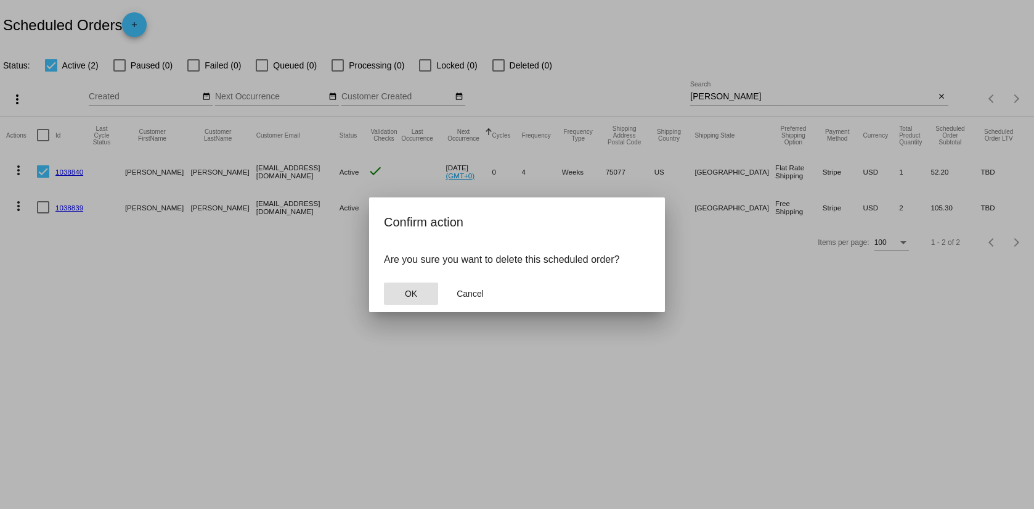
click at [405, 295] on span "OK" at bounding box center [411, 293] width 12 height 10
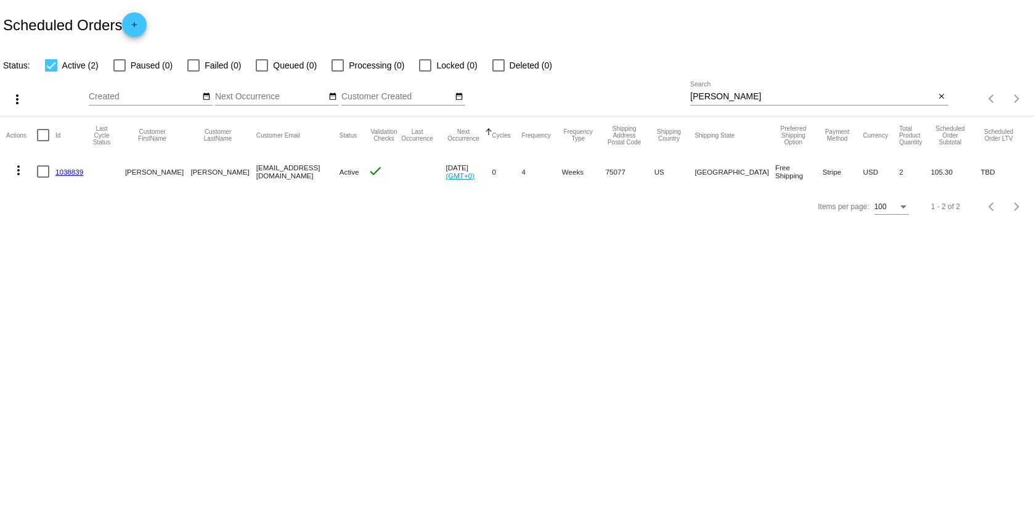
click at [66, 173] on link "1038839" at bounding box center [69, 172] width 28 height 8
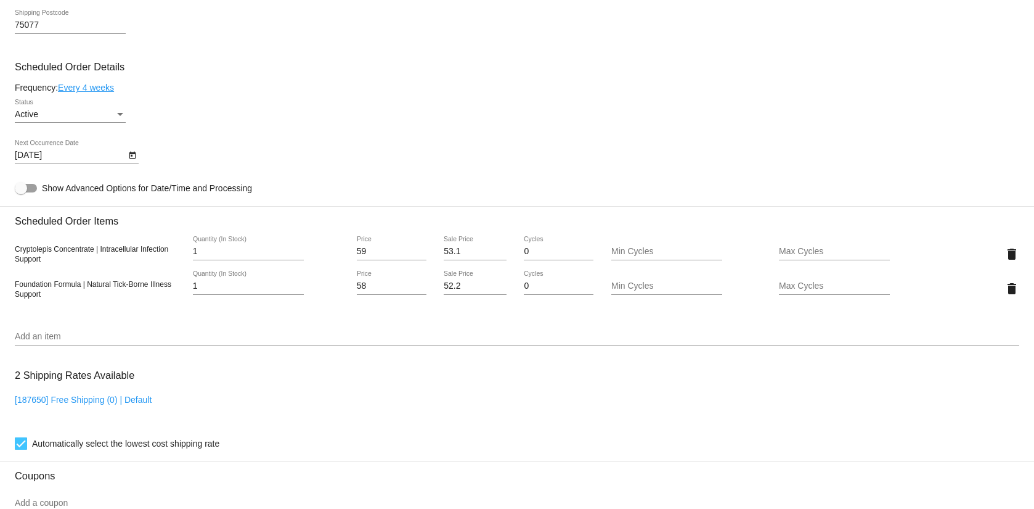
scroll to position [551, 0]
